Goal: Register for event/course

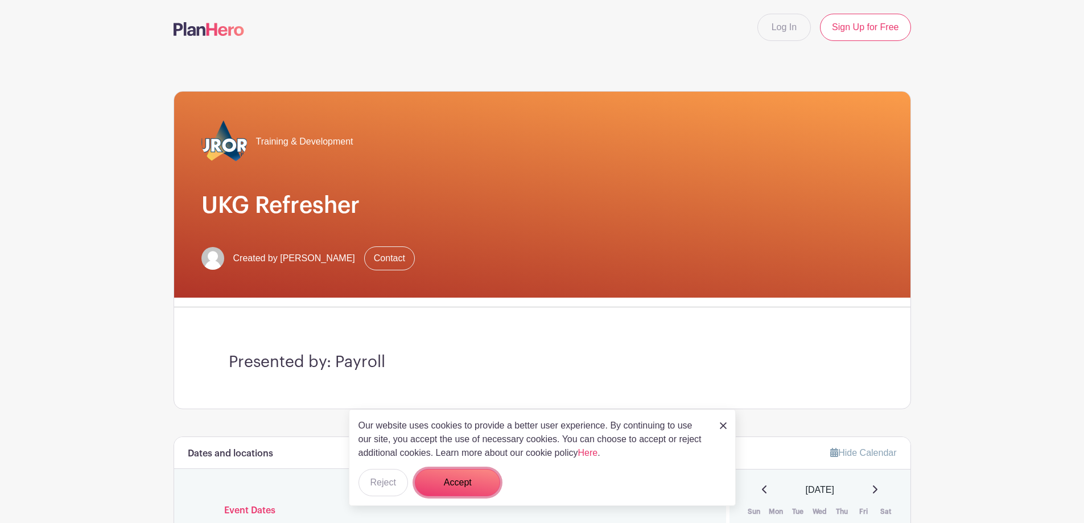
click at [463, 479] on button "Accept" at bounding box center [457, 482] width 85 height 27
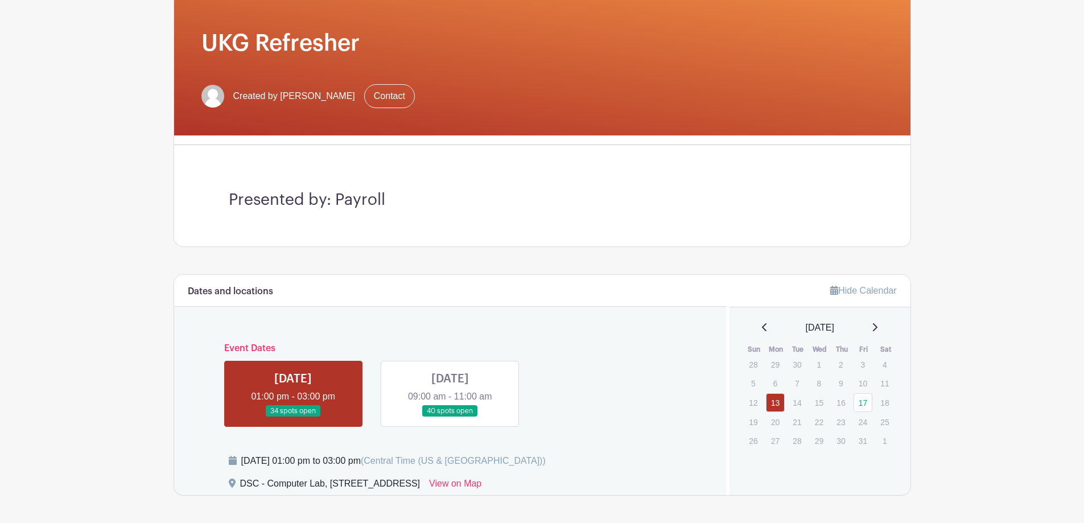
scroll to position [171, 0]
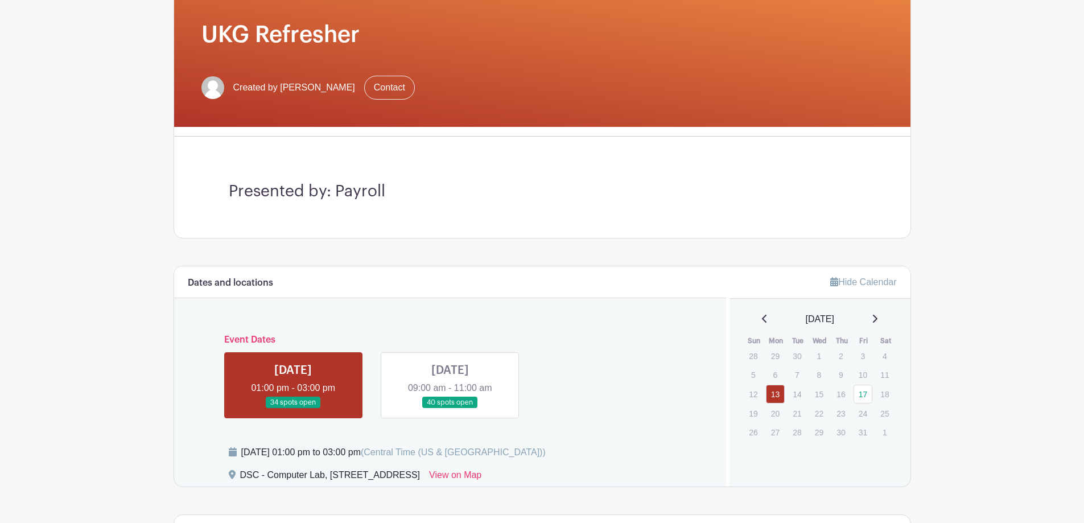
click at [450, 409] on link at bounding box center [450, 409] width 0 height 0
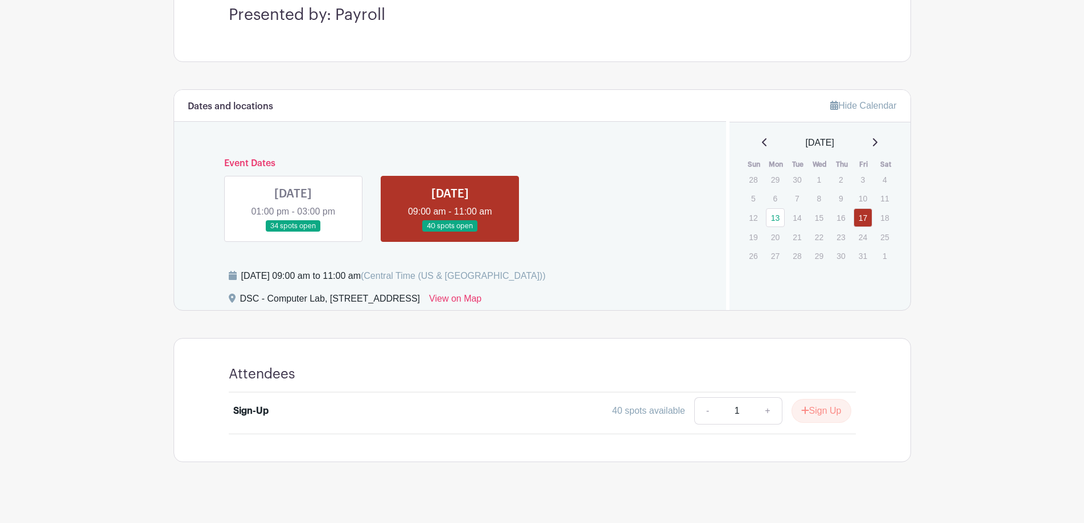
scroll to position [357, 0]
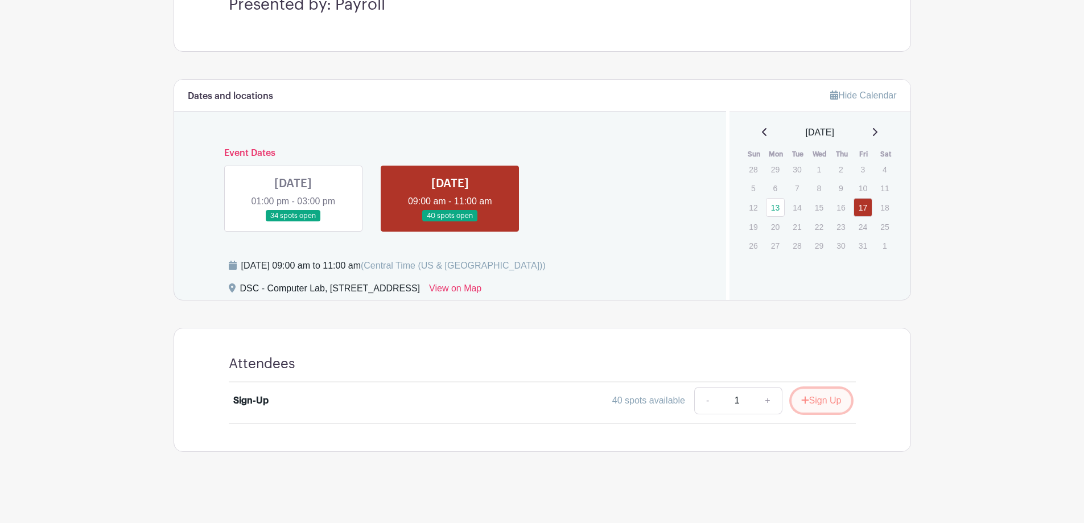
click at [811, 398] on button "Sign Up" at bounding box center [821, 401] width 60 height 24
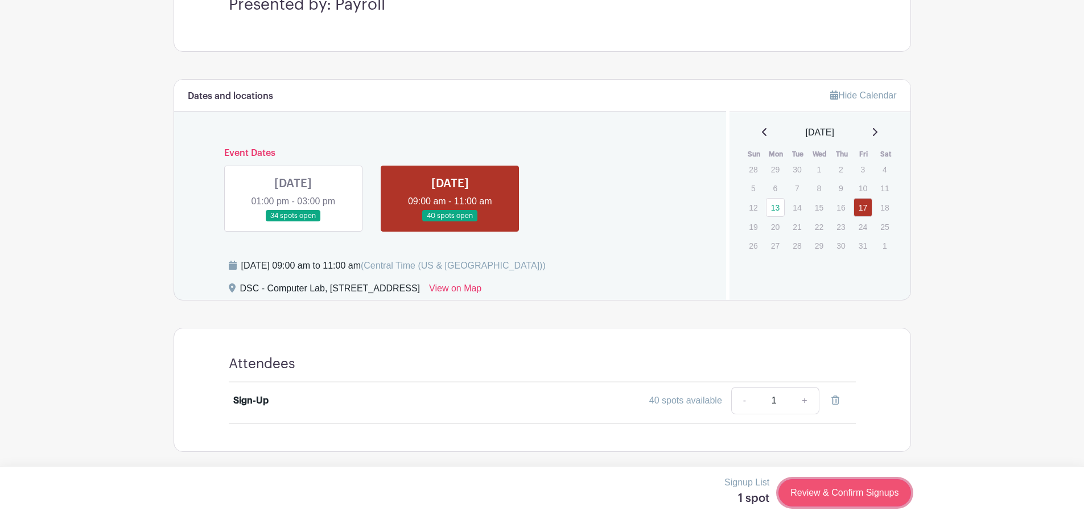
click at [864, 498] on link "Review & Confirm Signups" at bounding box center [844, 492] width 132 height 27
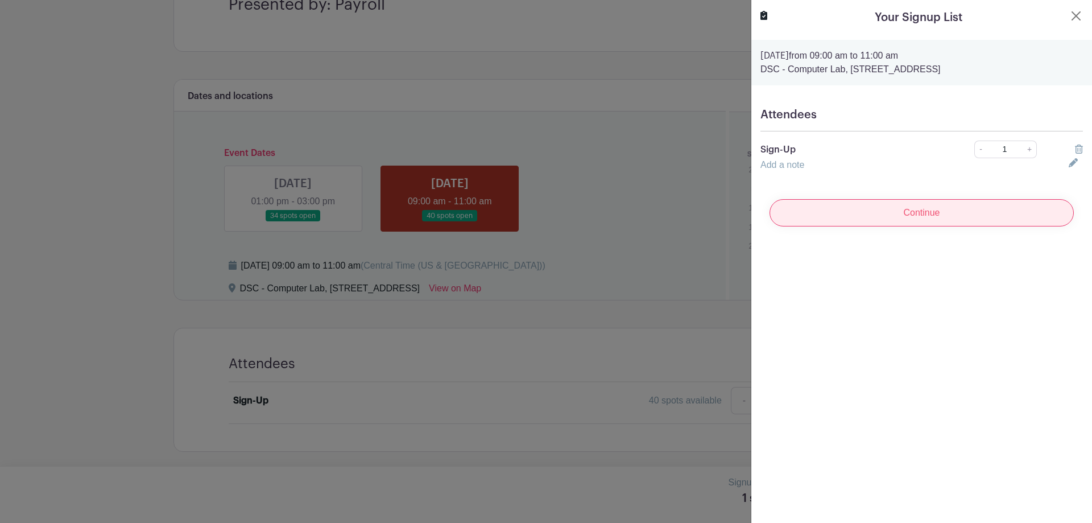
click at [868, 218] on input "Continue" at bounding box center [922, 212] width 304 height 27
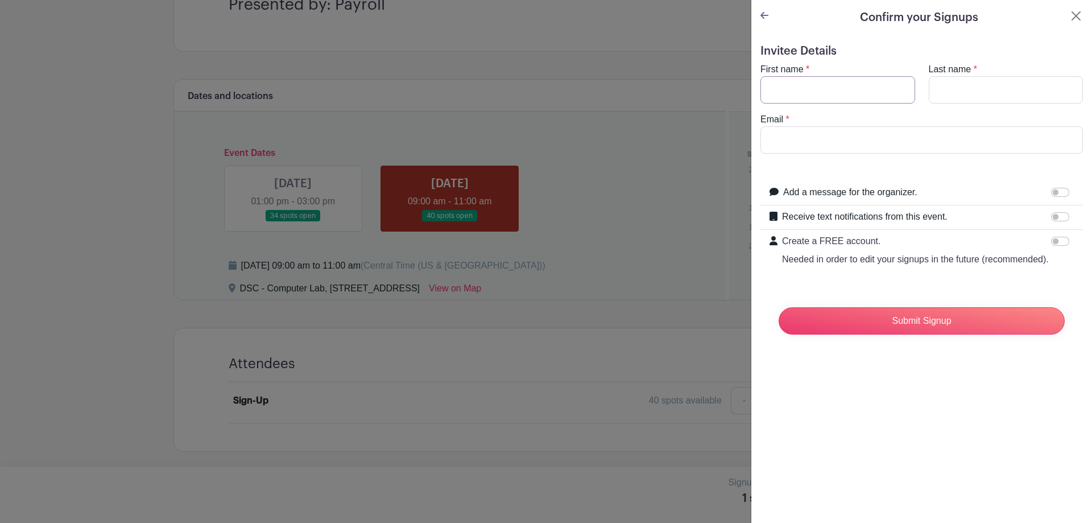
click at [807, 93] on input "First name" at bounding box center [838, 89] width 155 height 27
type input "[PERSON_NAME]"
click at [999, 82] on input "Last name" at bounding box center [1006, 89] width 155 height 27
type input "[PERSON_NAME]"
click at [847, 147] on input "Email" at bounding box center [922, 139] width 323 height 27
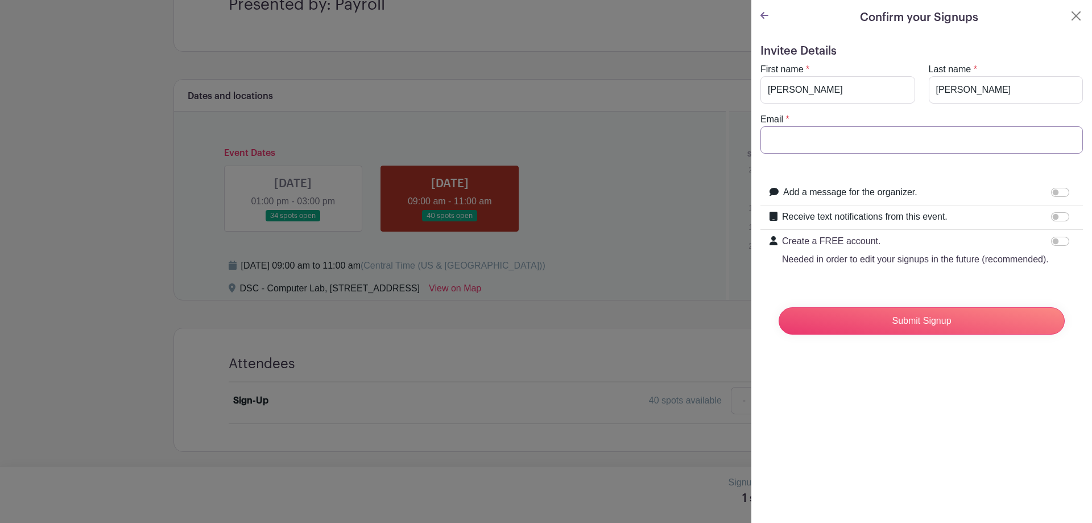
type input "[EMAIL_ADDRESS][DOMAIN_NAME]"
click at [925, 332] on input "Submit Signup" at bounding box center [922, 320] width 286 height 27
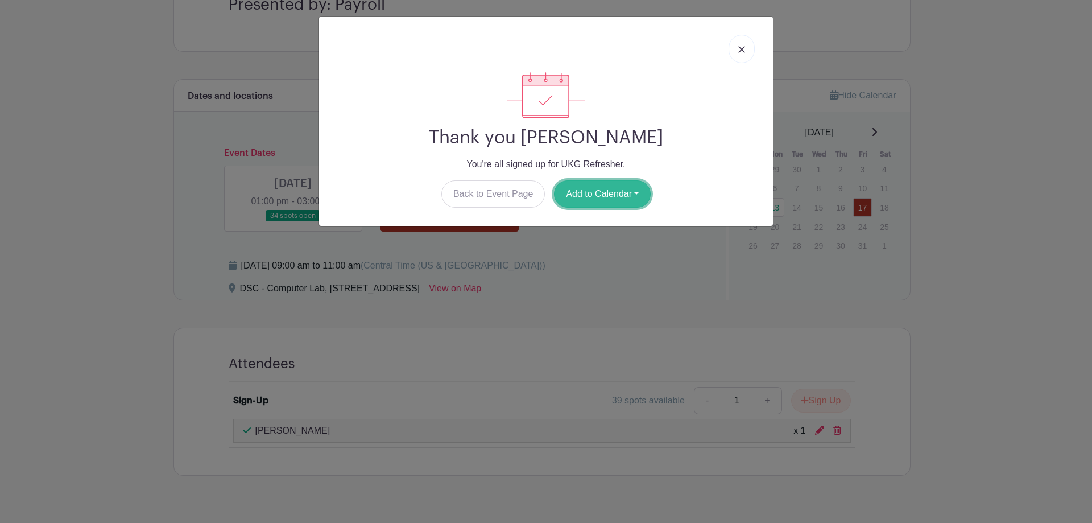
click at [584, 194] on button "Add to Calendar" at bounding box center [602, 193] width 97 height 27
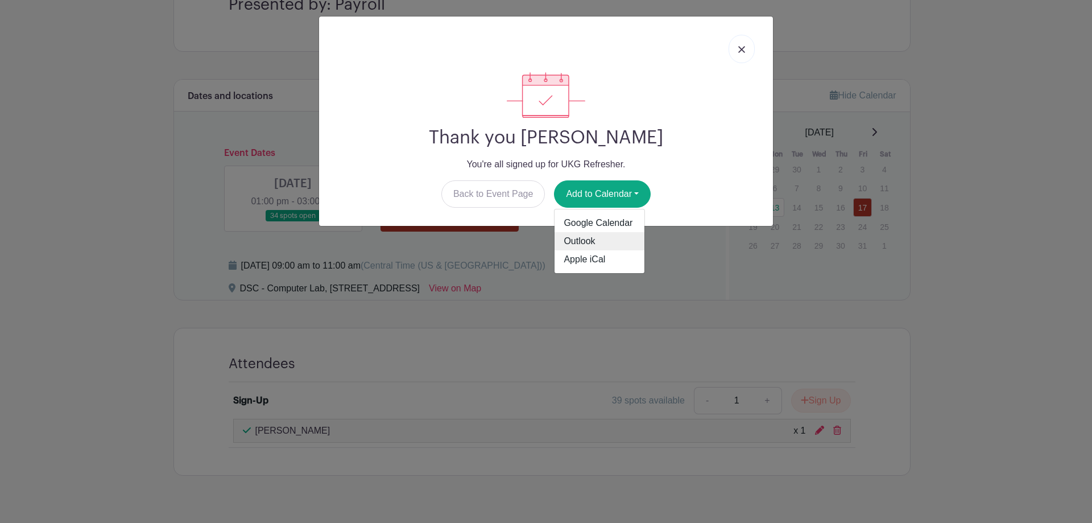
click at [585, 241] on link "Outlook" at bounding box center [600, 241] width 90 height 18
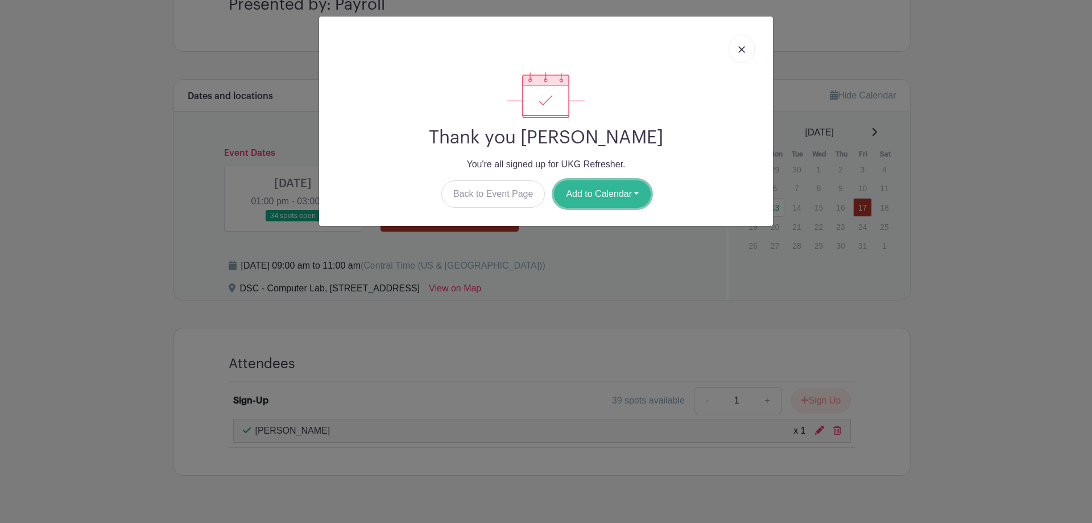
click at [608, 195] on button "Add to Calendar" at bounding box center [602, 193] width 97 height 27
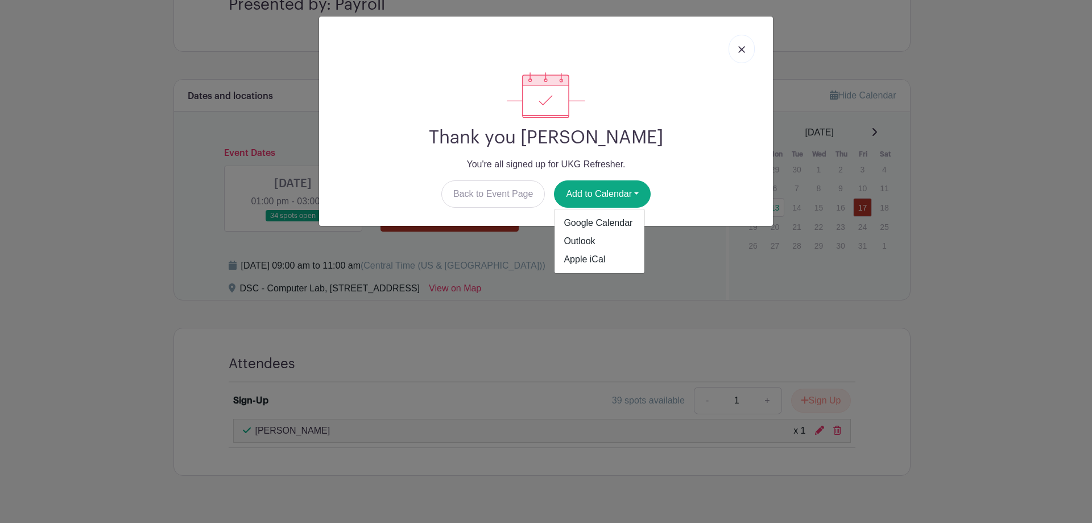
click at [739, 52] on img at bounding box center [742, 49] width 7 height 7
